Goal: Information Seeking & Learning: Compare options

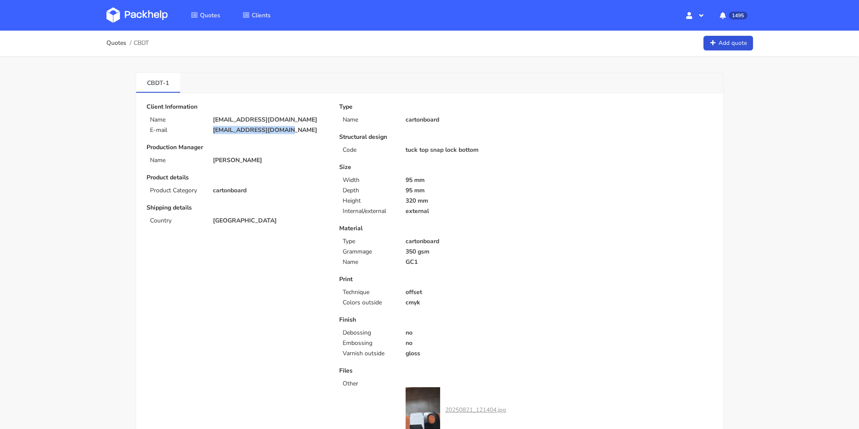
drag, startPoint x: 251, startPoint y: 134, endPoint x: 296, endPoint y: 54, distance: 91.3
click at [187, 131] on div "E-mail oferty@maxprint.com.pl" at bounding box center [236, 130] width 193 height 7
copy div "oferty@maxprint.com.pl"
drag, startPoint x: 146, startPoint y: 86, endPoint x: 164, endPoint y: 84, distance: 18.2
click at [164, 84] on link "CBDT-1" at bounding box center [158, 82] width 44 height 19
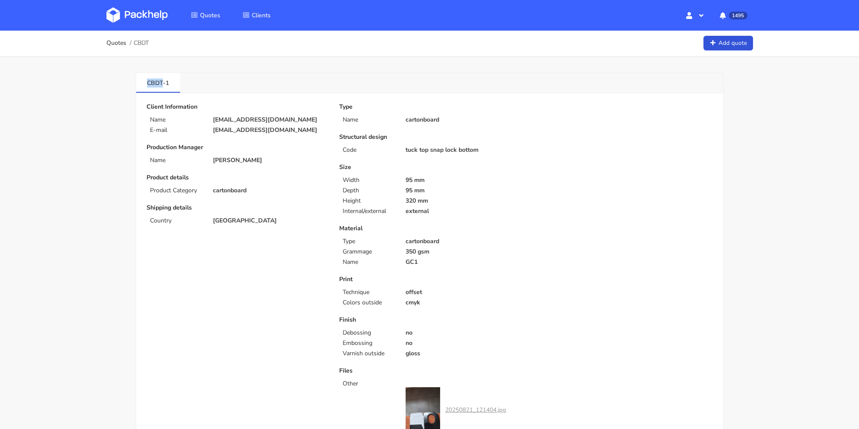
copy link "CBDT"
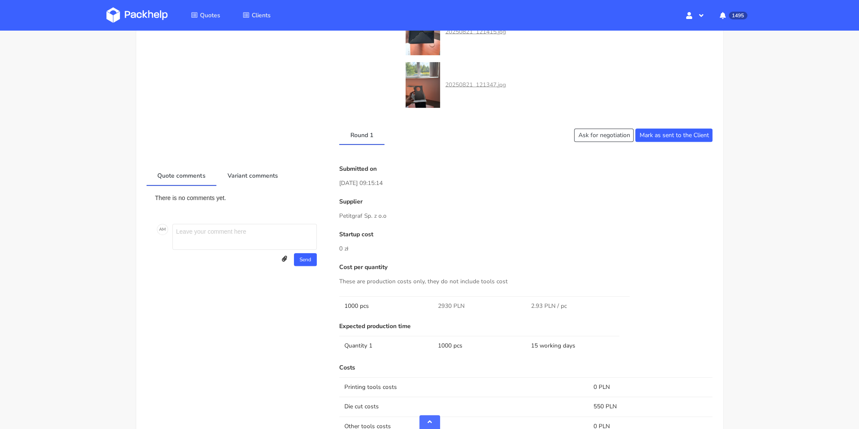
scroll to position [474, 0]
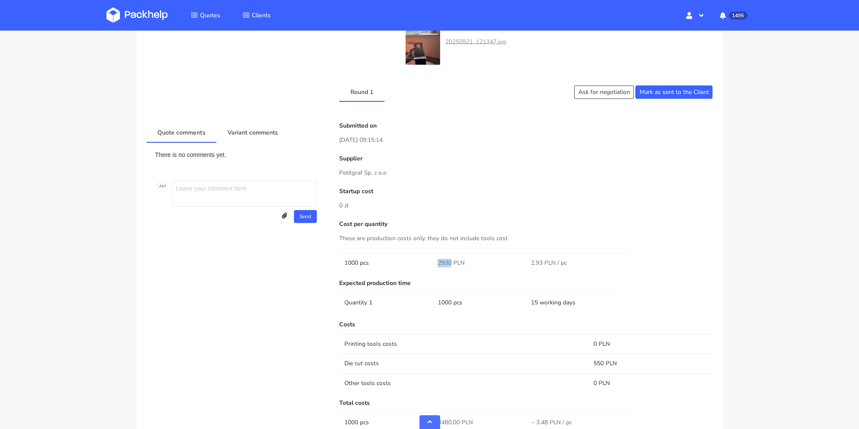
drag, startPoint x: 440, startPoint y: 262, endPoint x: 450, endPoint y: 263, distance: 9.5
click at [450, 263] on span "2930 PLN" at bounding box center [450, 262] width 27 height 9
copy span "2930"
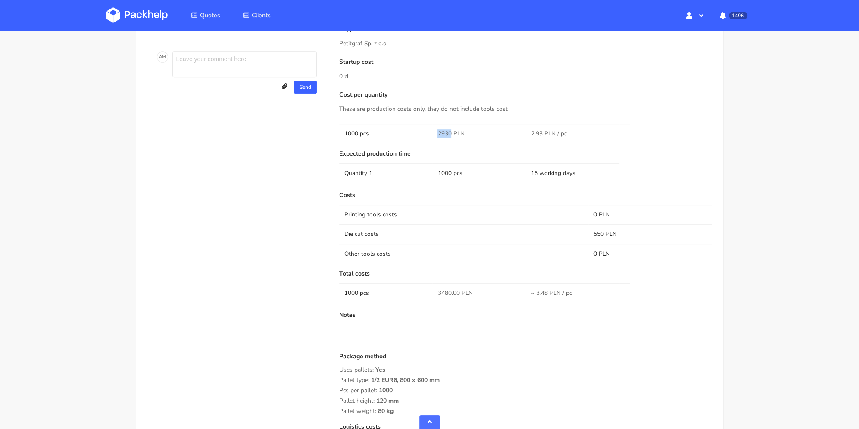
scroll to position [689, 0]
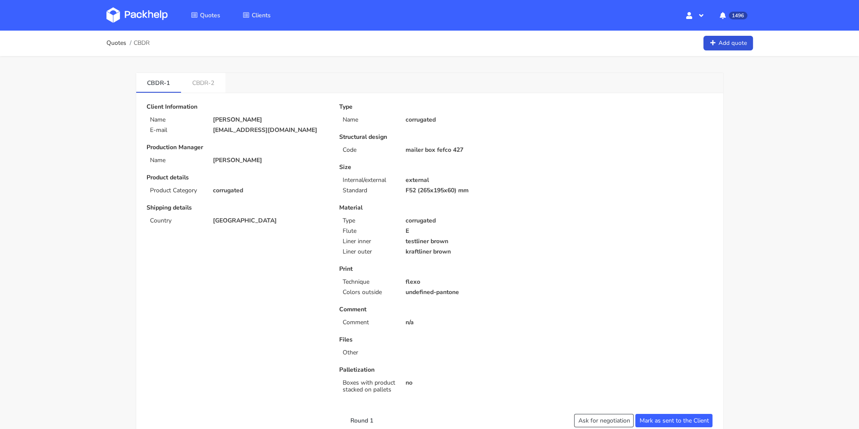
drag, startPoint x: 220, startPoint y: 134, endPoint x: 212, endPoint y: 133, distance: 8.7
click at [212, 133] on div "[EMAIL_ADDRESS][DOMAIN_NAME]" at bounding box center [270, 130] width 126 height 7
copy p "[EMAIL_ADDRESS][DOMAIN_NAME]"
click at [212, 90] on link "CBDR-2" at bounding box center [203, 82] width 44 height 19
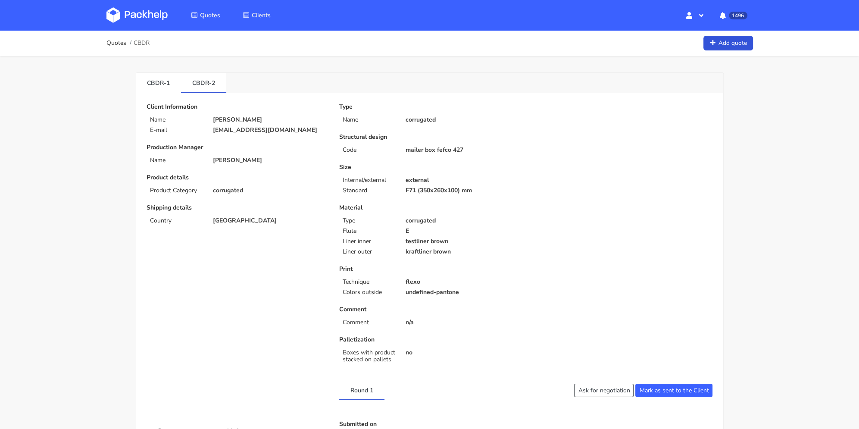
scroll to position [258, 0]
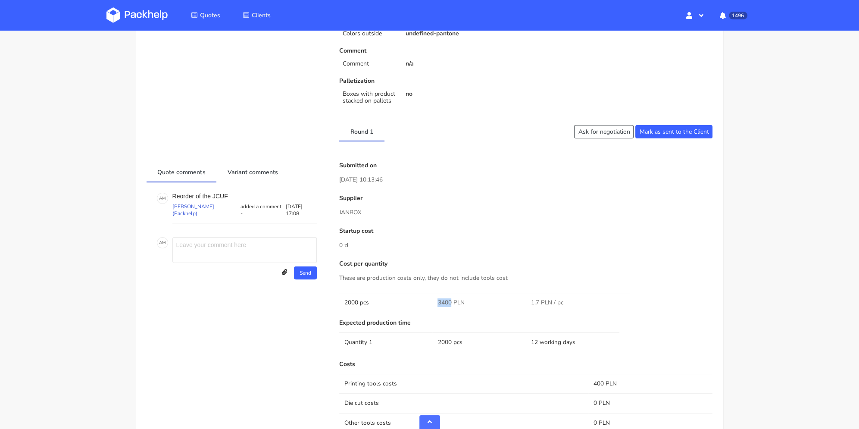
drag, startPoint x: 437, startPoint y: 305, endPoint x: 450, endPoint y: 303, distance: 13.6
click at [450, 303] on td "3400 PLN" at bounding box center [478, 301] width 93 height 19
copy span "3400"
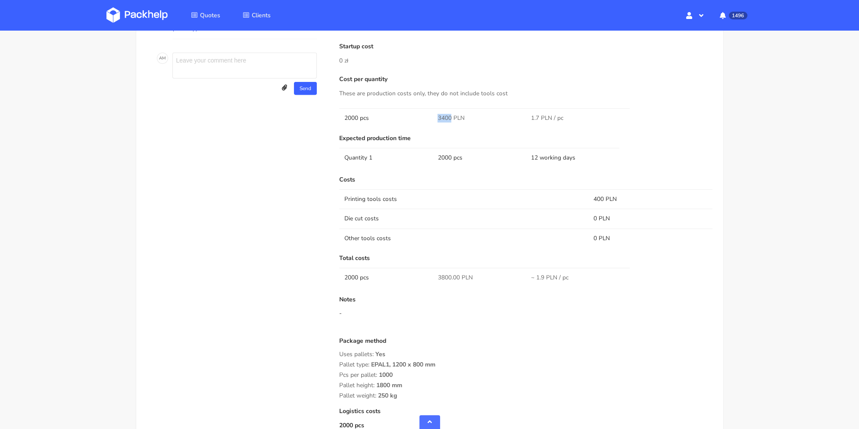
scroll to position [529, 0]
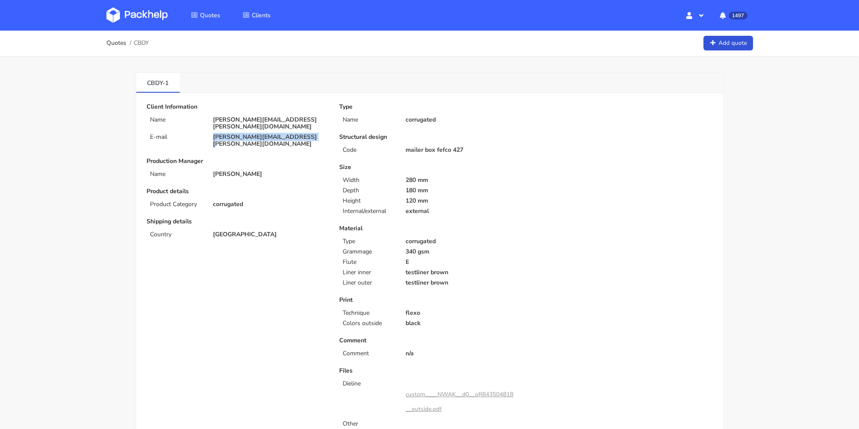
drag, startPoint x: 313, startPoint y: 131, endPoint x: 238, endPoint y: 98, distance: 81.8
click at [208, 134] on div "sarah.posch@justamazingbv.com" at bounding box center [270, 141] width 126 height 14
copy p "sarah.posch@justamazingbv.com"
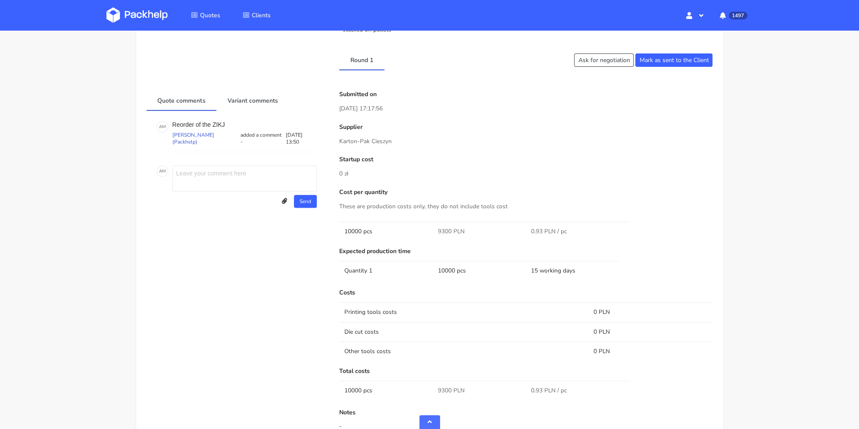
scroll to position [474, 0]
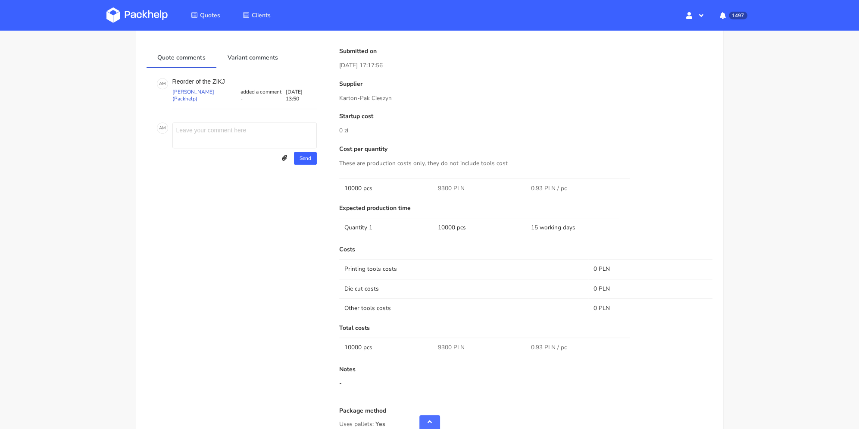
click at [445, 188] on span "9300 PLN" at bounding box center [450, 188] width 27 height 9
copy span "9300"
